Goal: Task Accomplishment & Management: Use online tool/utility

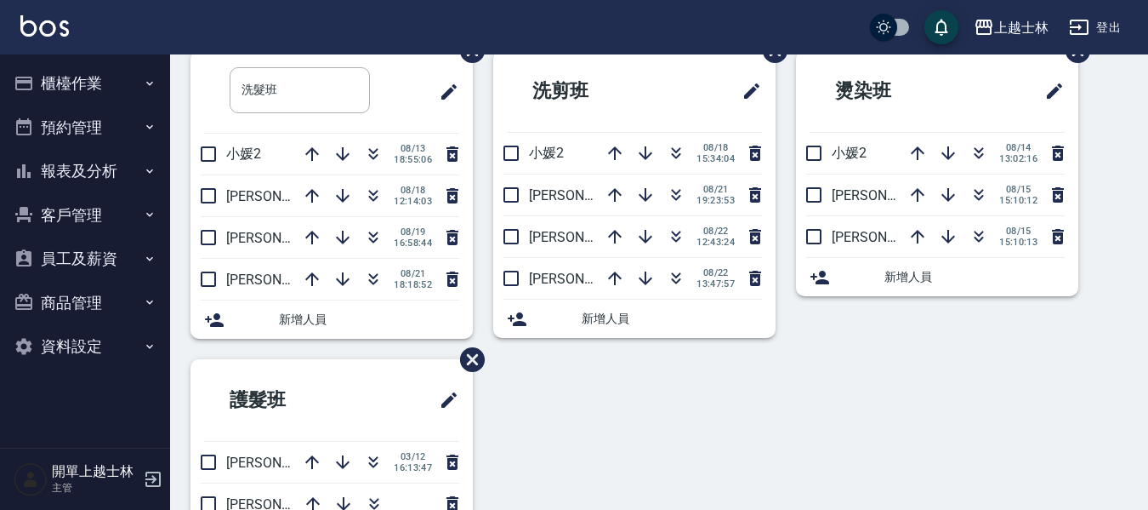
scroll to position [85, 0]
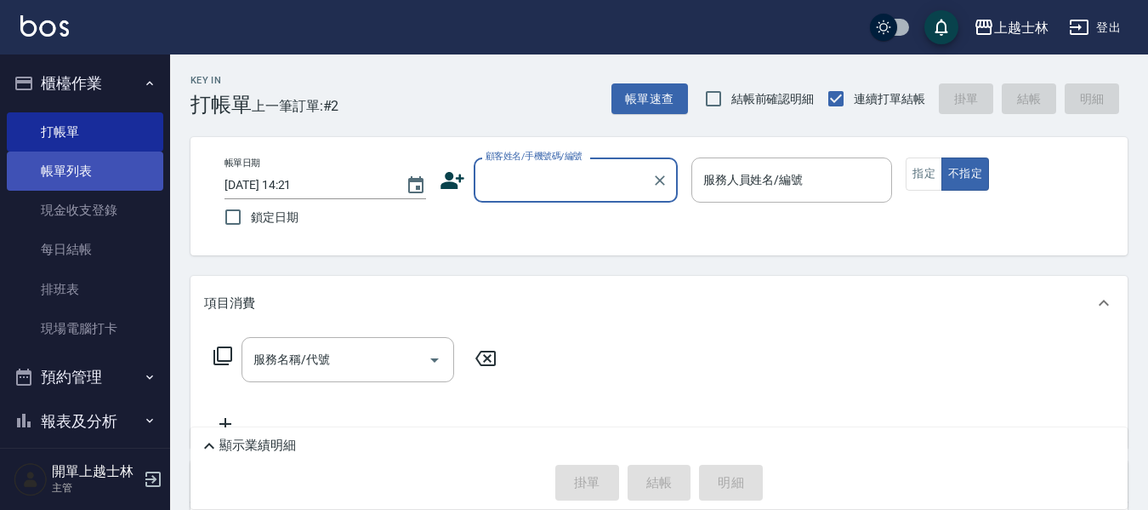
click at [92, 180] on link "帳單列表" at bounding box center [85, 170] width 157 height 39
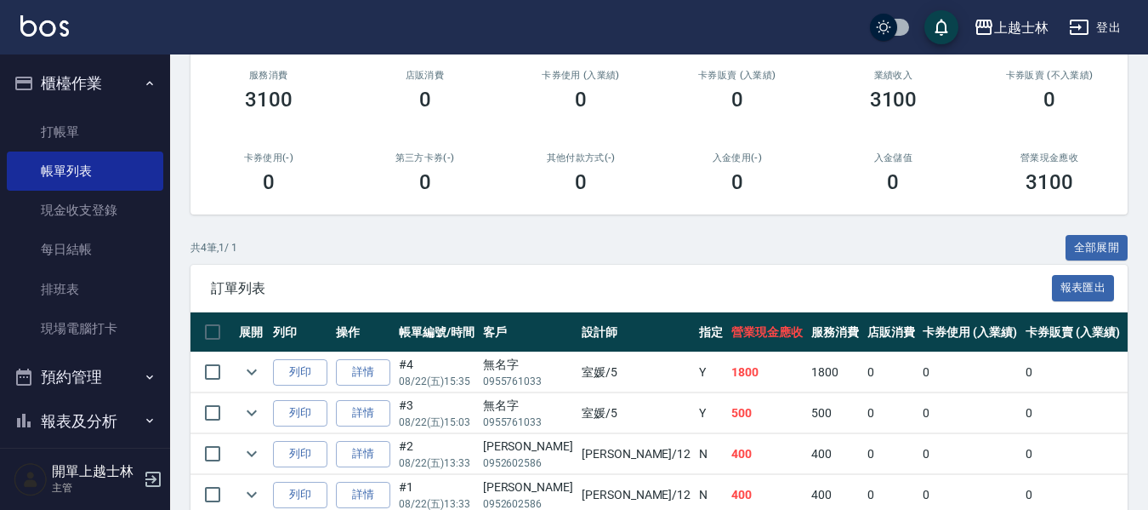
scroll to position [299, 0]
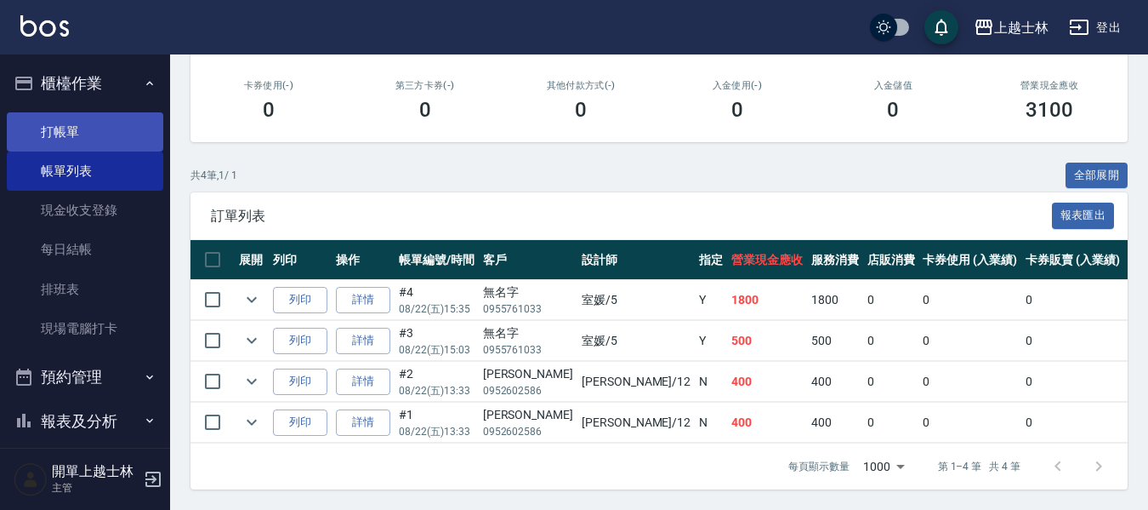
click at [73, 134] on link "打帳單" at bounding box center [85, 131] width 157 height 39
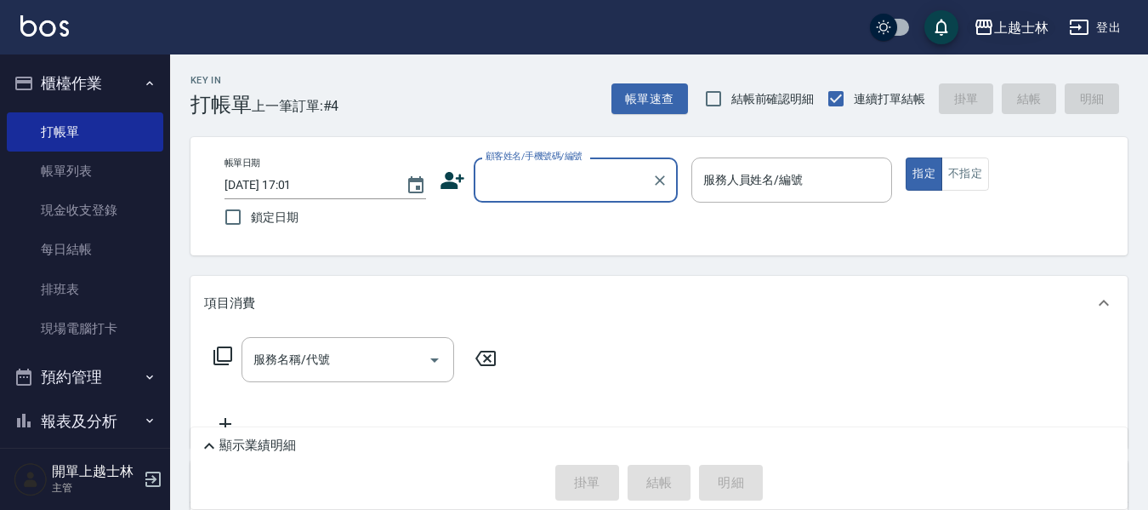
type input "2"
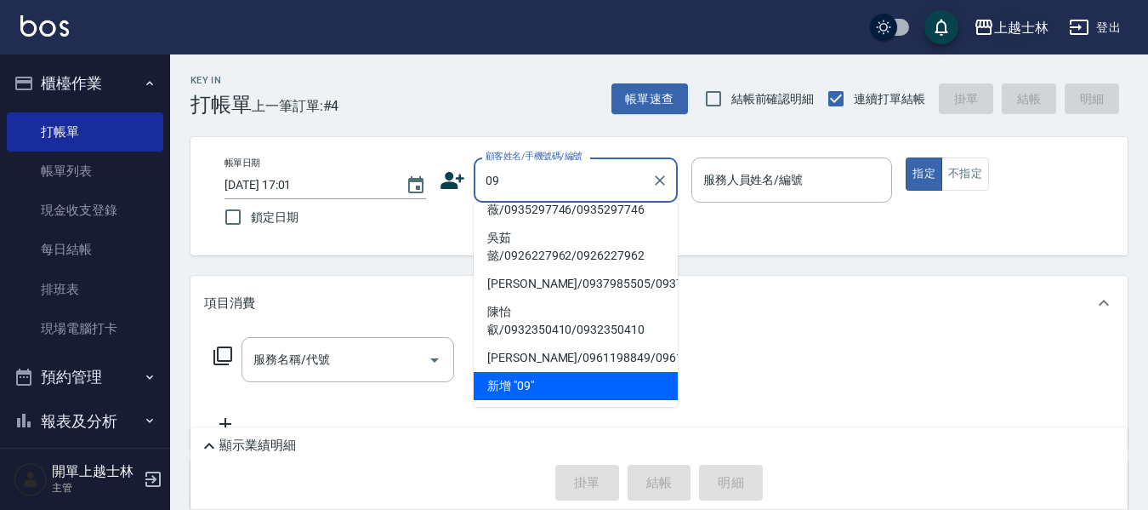
scroll to position [7, 0]
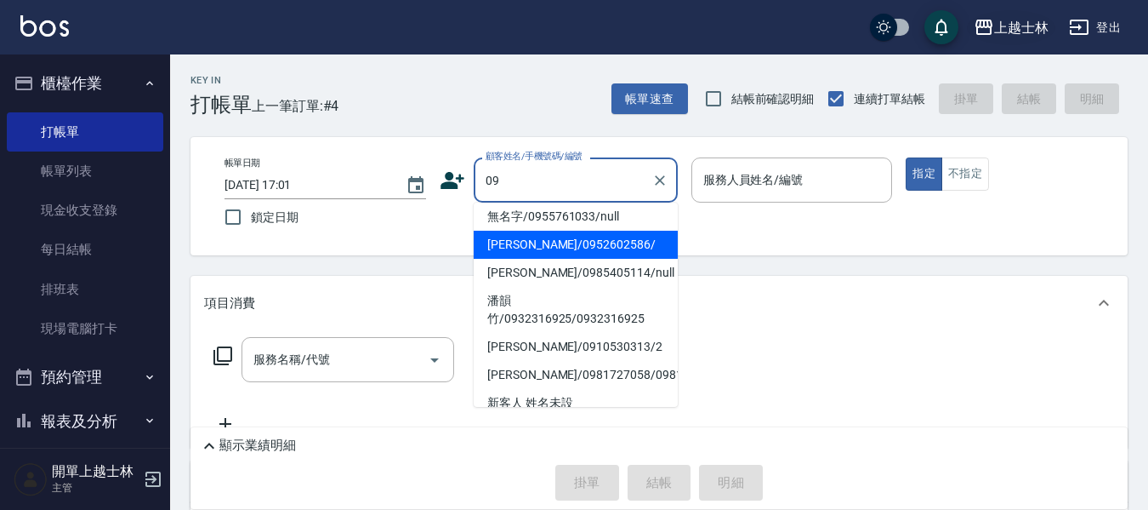
type input "哲哲/0952602586/"
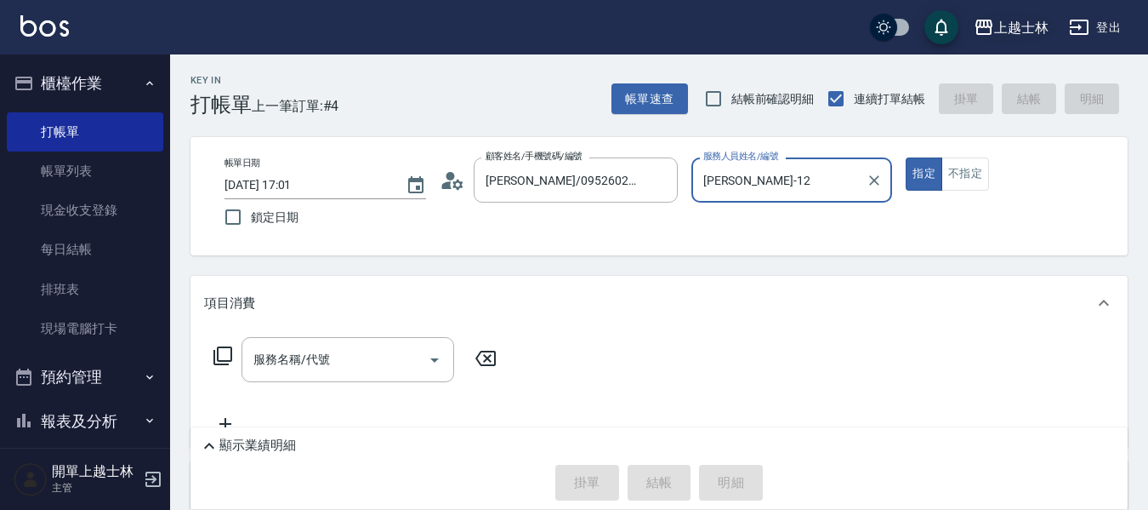
type input "哲哲-12"
click at [906, 157] on button "指定" at bounding box center [924, 173] width 37 height 33
type button "true"
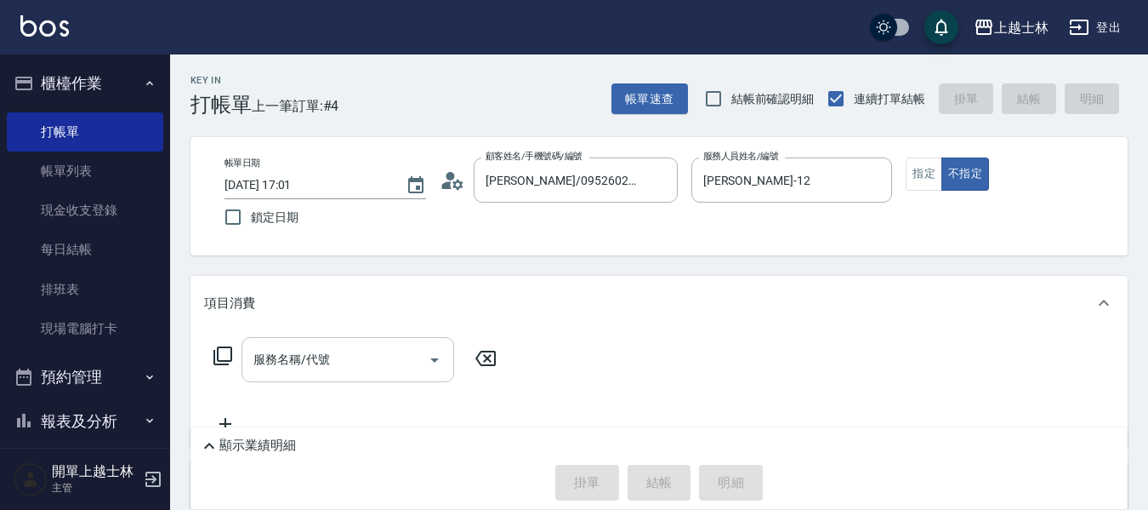
click at [296, 366] on div "服務名稱/代號 服務名稱/代號" at bounding box center [348, 359] width 213 height 45
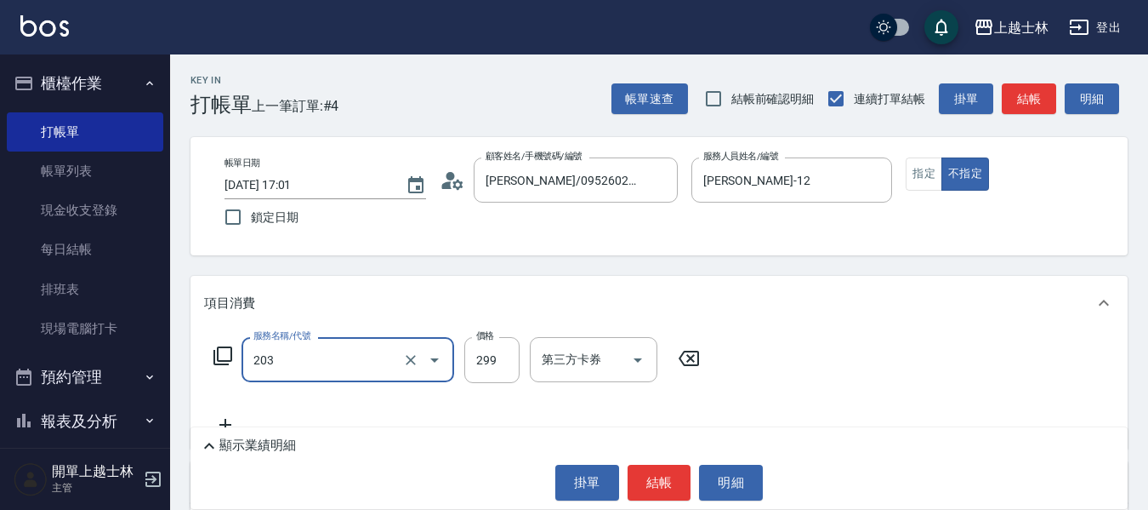
type input "B級洗+剪(203)"
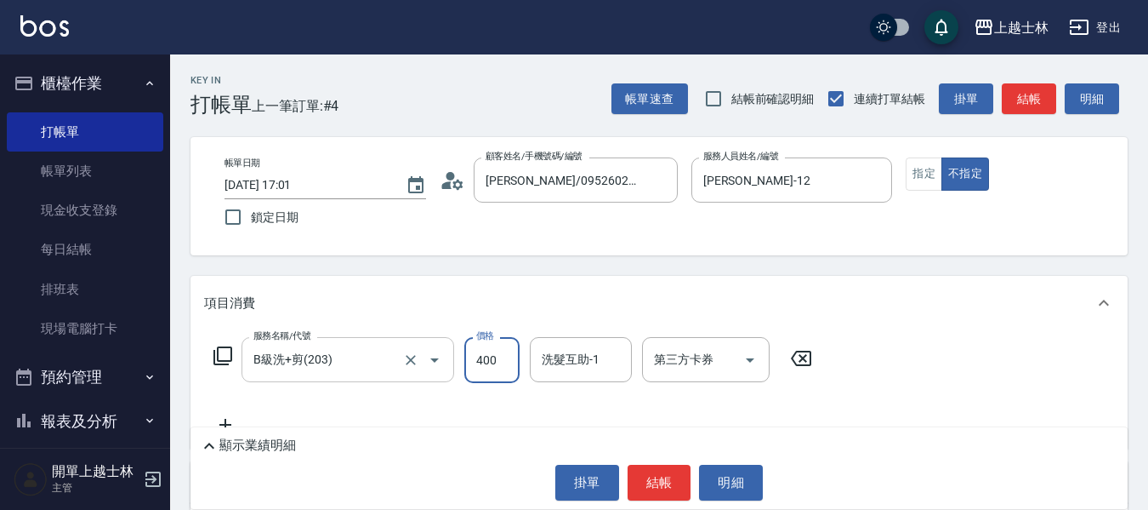
type input "400"
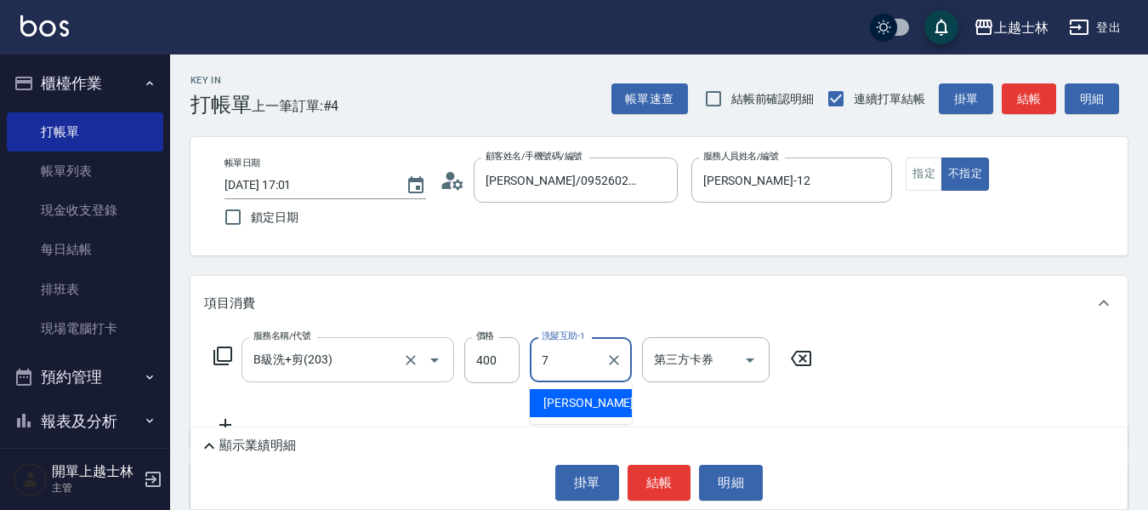
type input "蕾蕾-7"
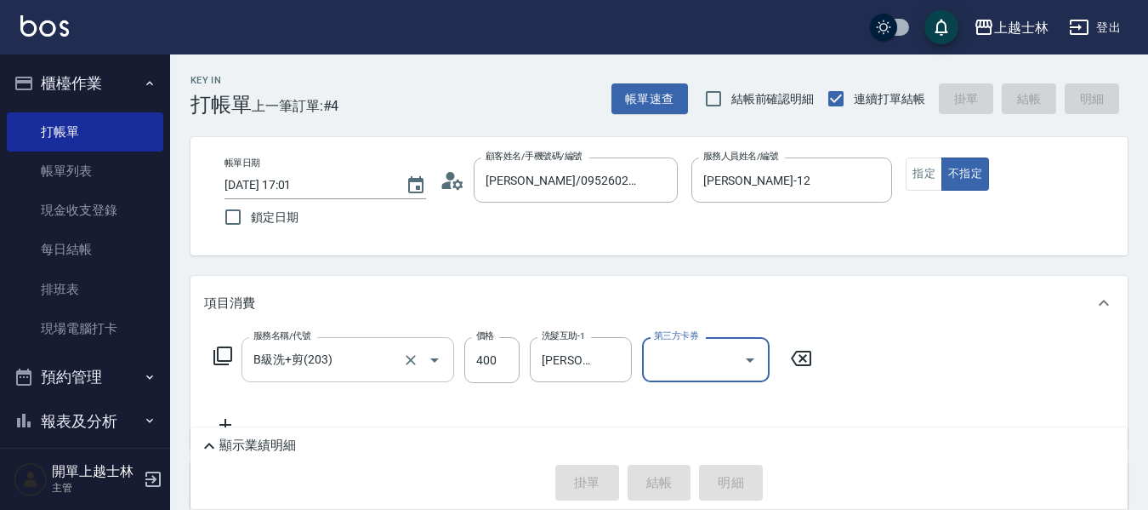
type input "2025/08/22 17:02"
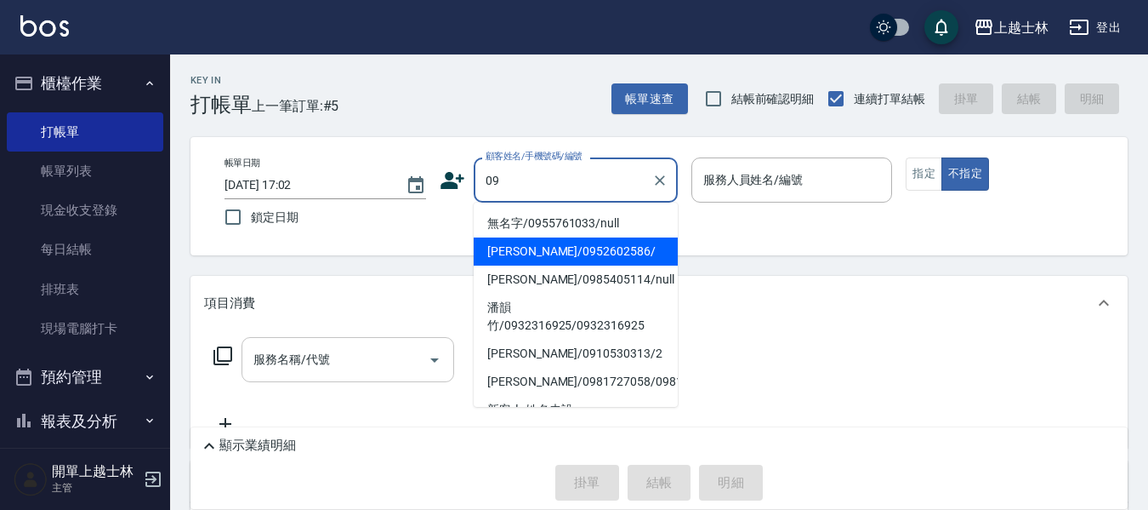
type input "哲哲/0952602586/"
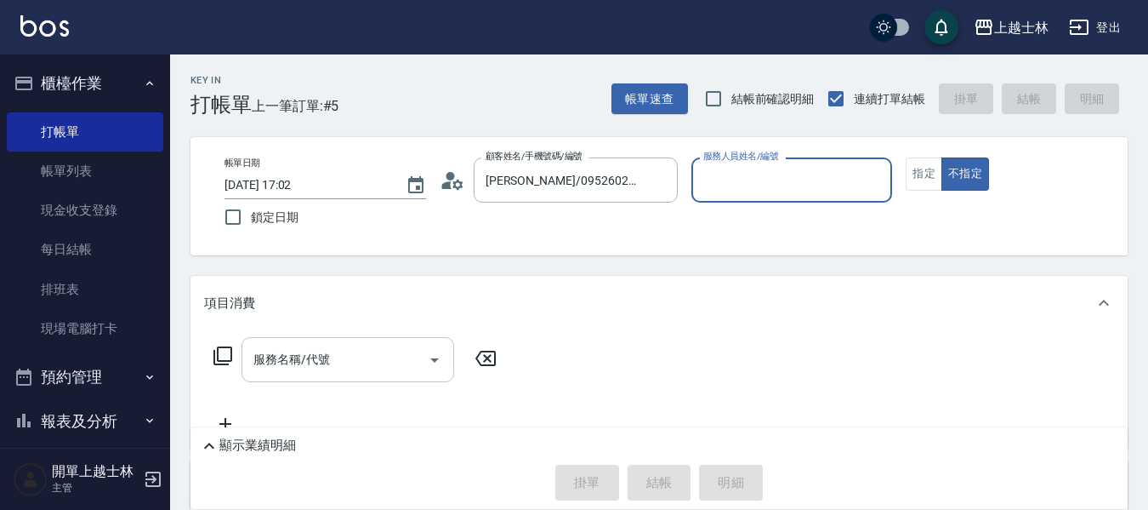
click at [942, 157] on button "不指定" at bounding box center [966, 173] width 48 height 33
type button "false"
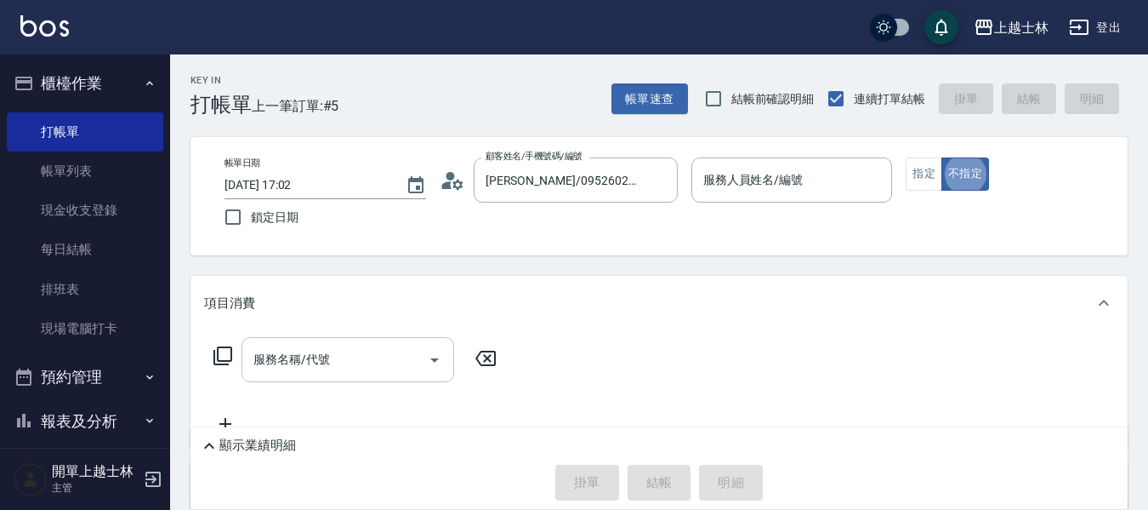
type input "哲哲-12"
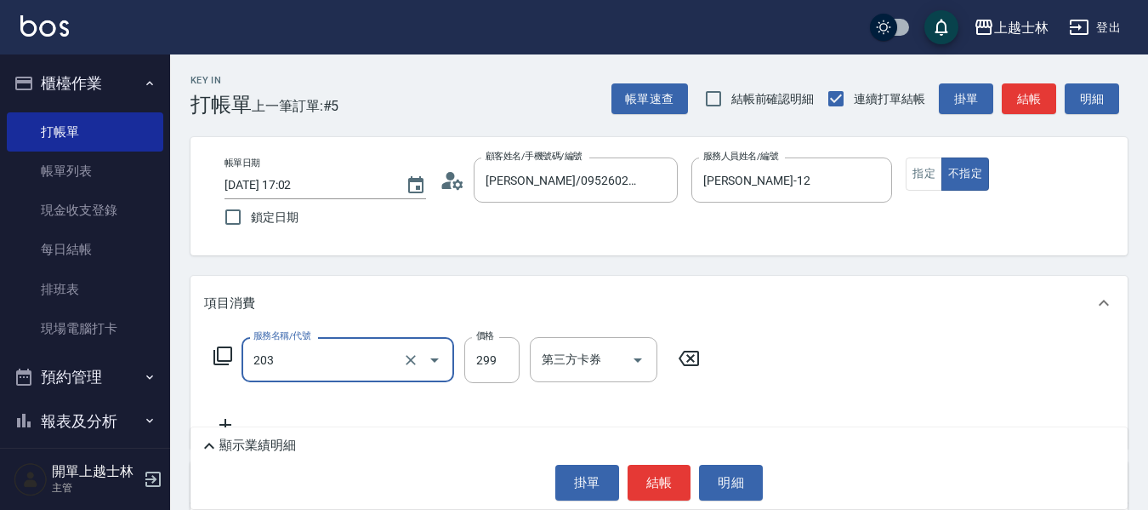
type input "B級洗+剪(203)"
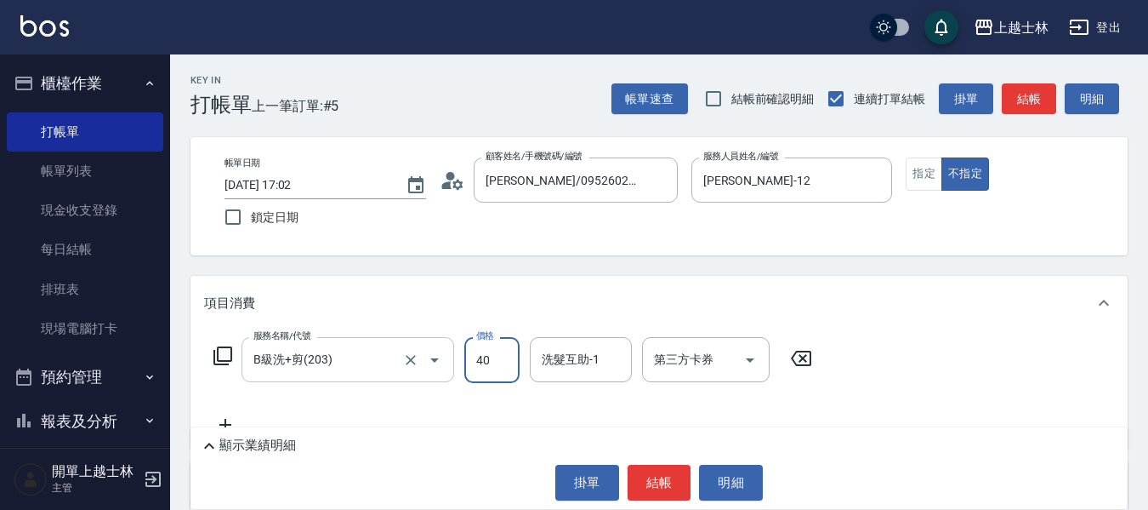
type input "400"
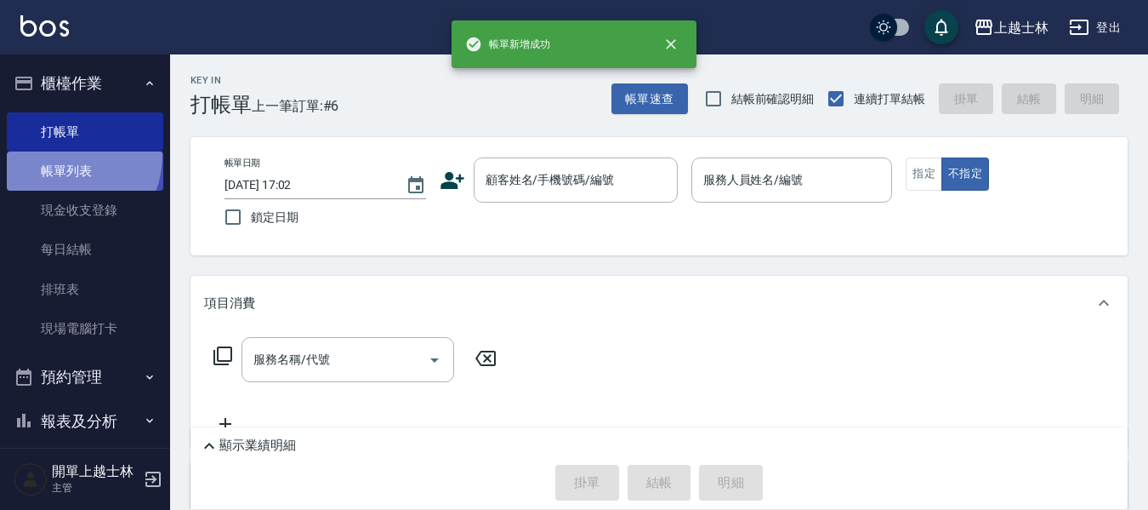
click at [60, 155] on link "帳單列表" at bounding box center [85, 170] width 157 height 39
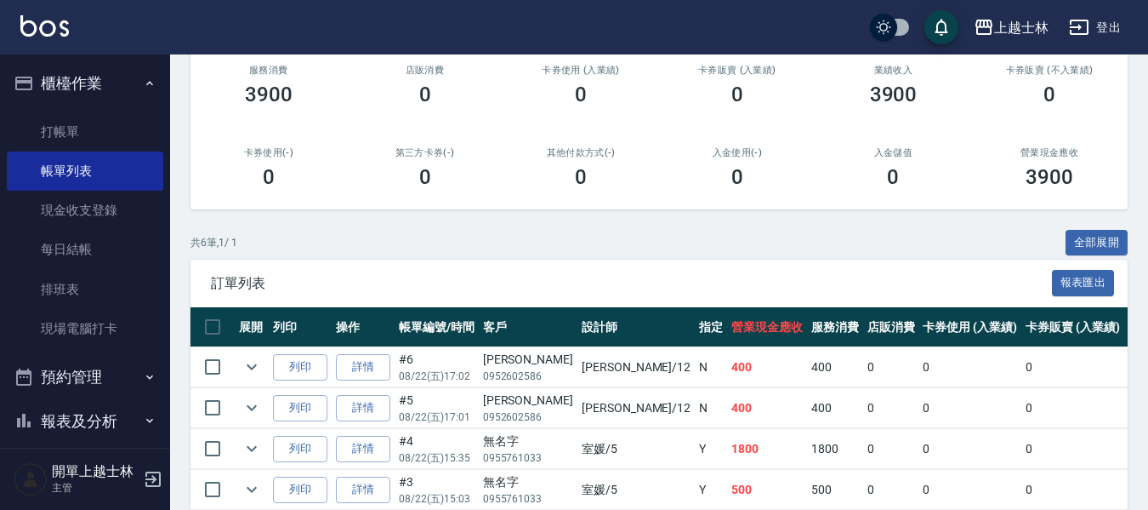
scroll to position [380, 0]
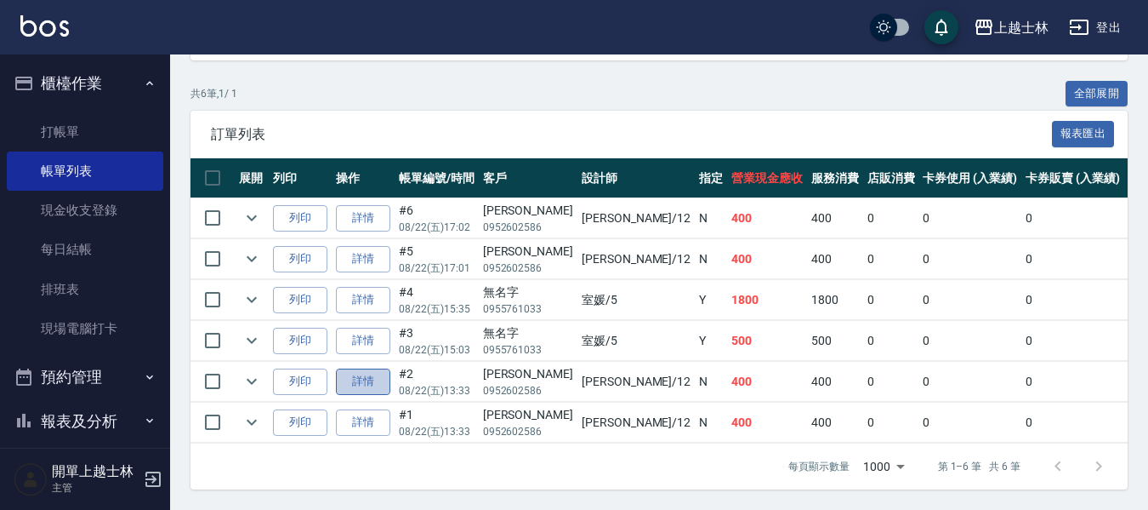
click at [379, 377] on link "詳情" at bounding box center [363, 381] width 54 height 26
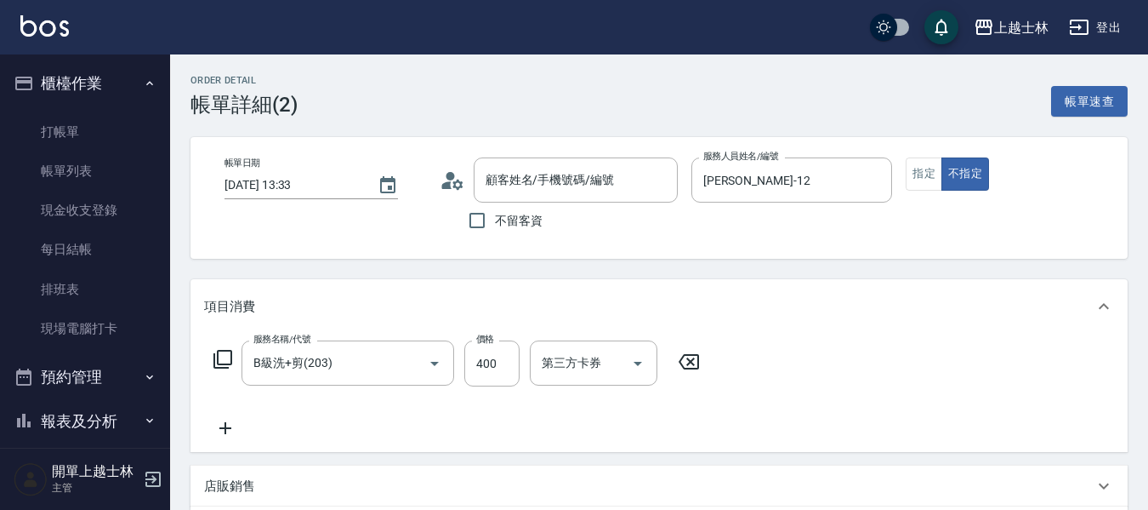
type input "2025/08/22 13:33"
type input "哲哲-12"
type input "B級洗+剪(203)"
type input "哲哲/0952602586/"
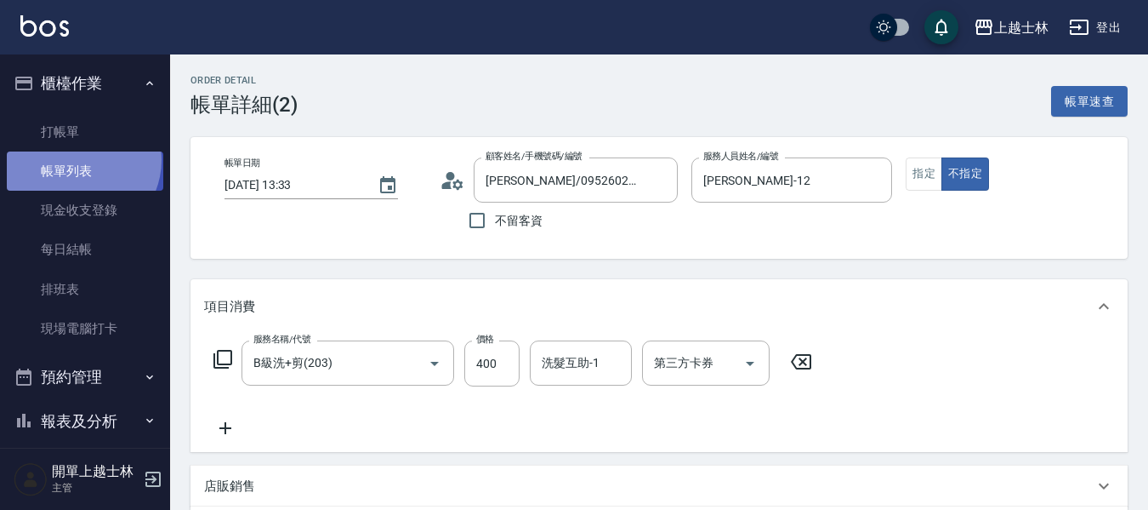
click at [77, 160] on link "帳單列表" at bounding box center [85, 170] width 157 height 39
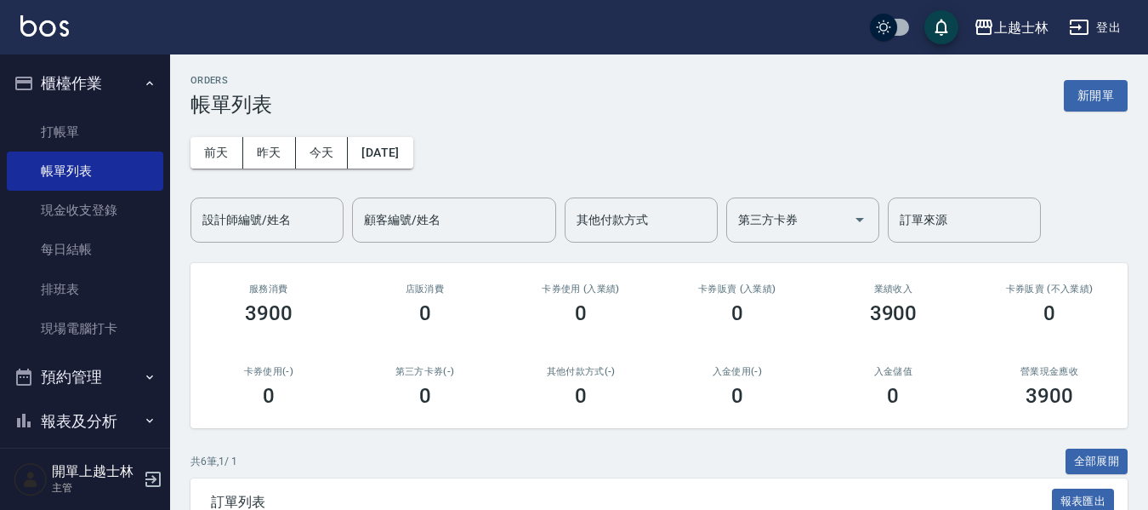
scroll to position [340, 0]
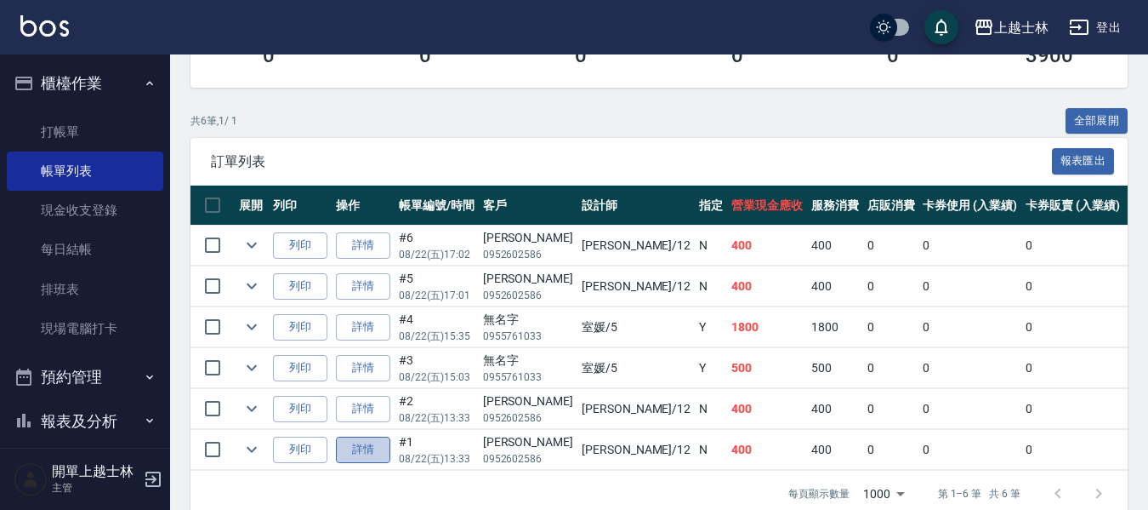
click at [375, 462] on link "詳情" at bounding box center [363, 449] width 54 height 26
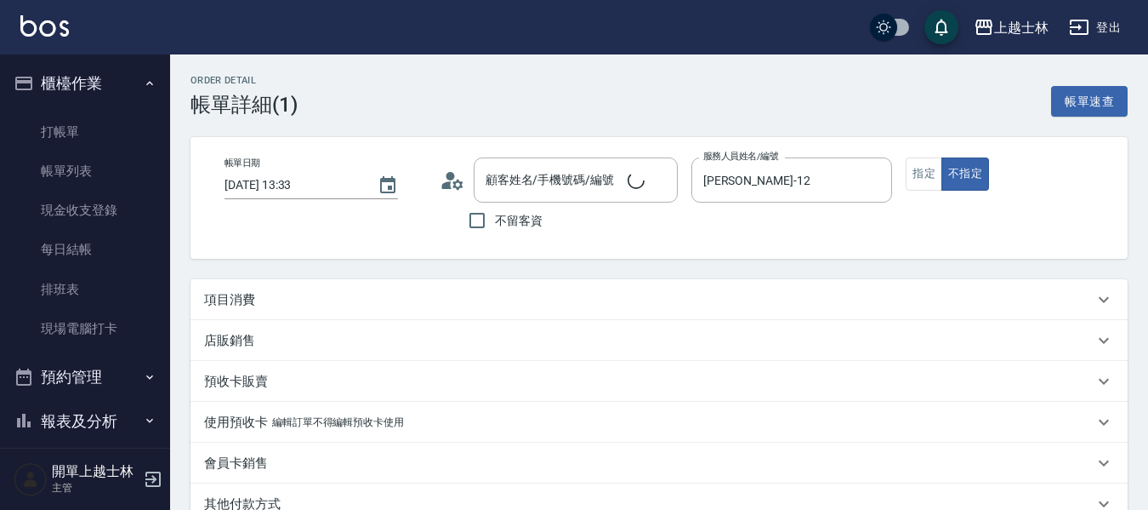
type input "2025/08/22 13:33"
type input "哲哲-12"
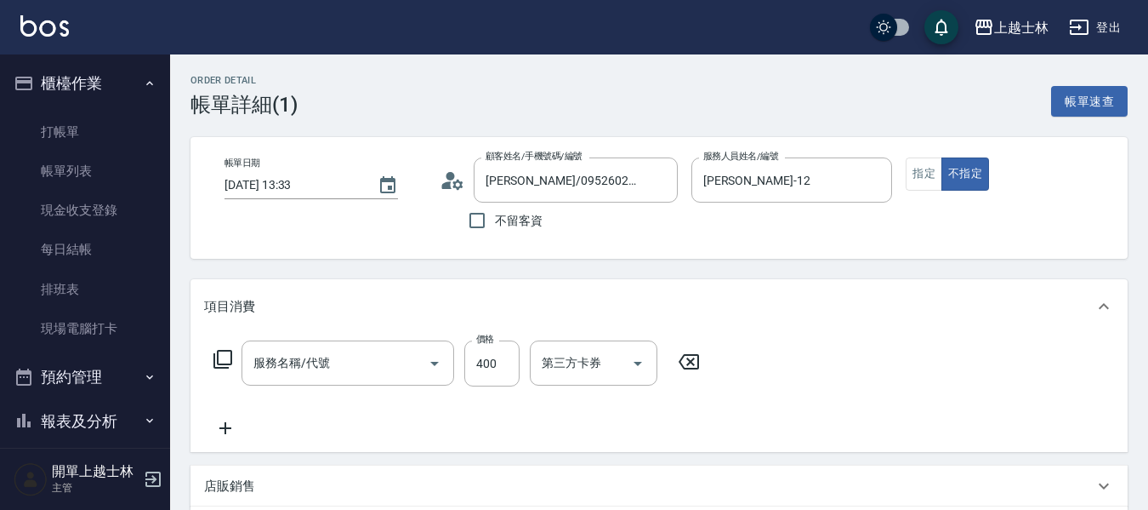
type input "哲哲/0952602586/"
type input "B級洗+剪(203)"
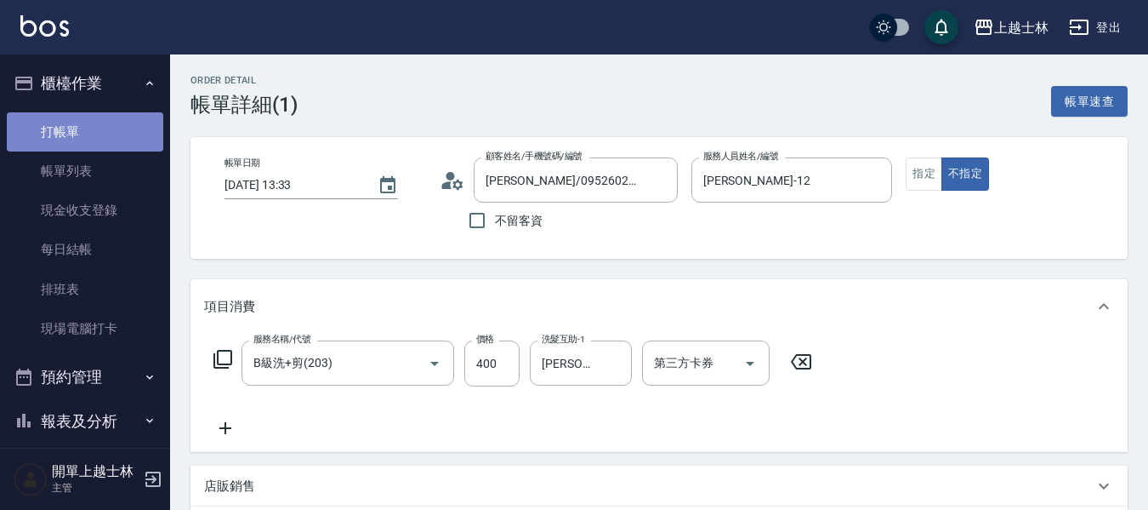
click at [113, 112] on link "打帳單" at bounding box center [85, 131] width 157 height 39
